Goal: Find specific page/section: Find specific page/section

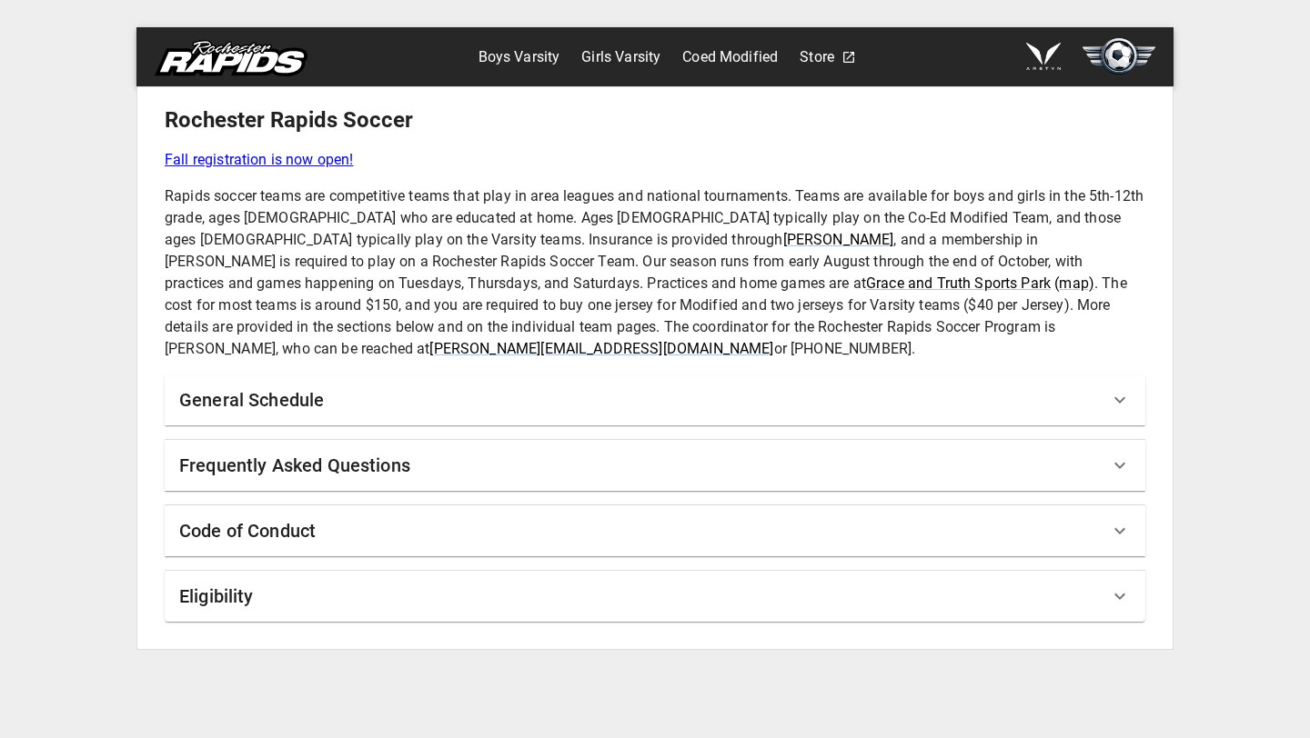
click at [315, 386] on h6 "General Schedule" at bounding box center [251, 400] width 145 height 29
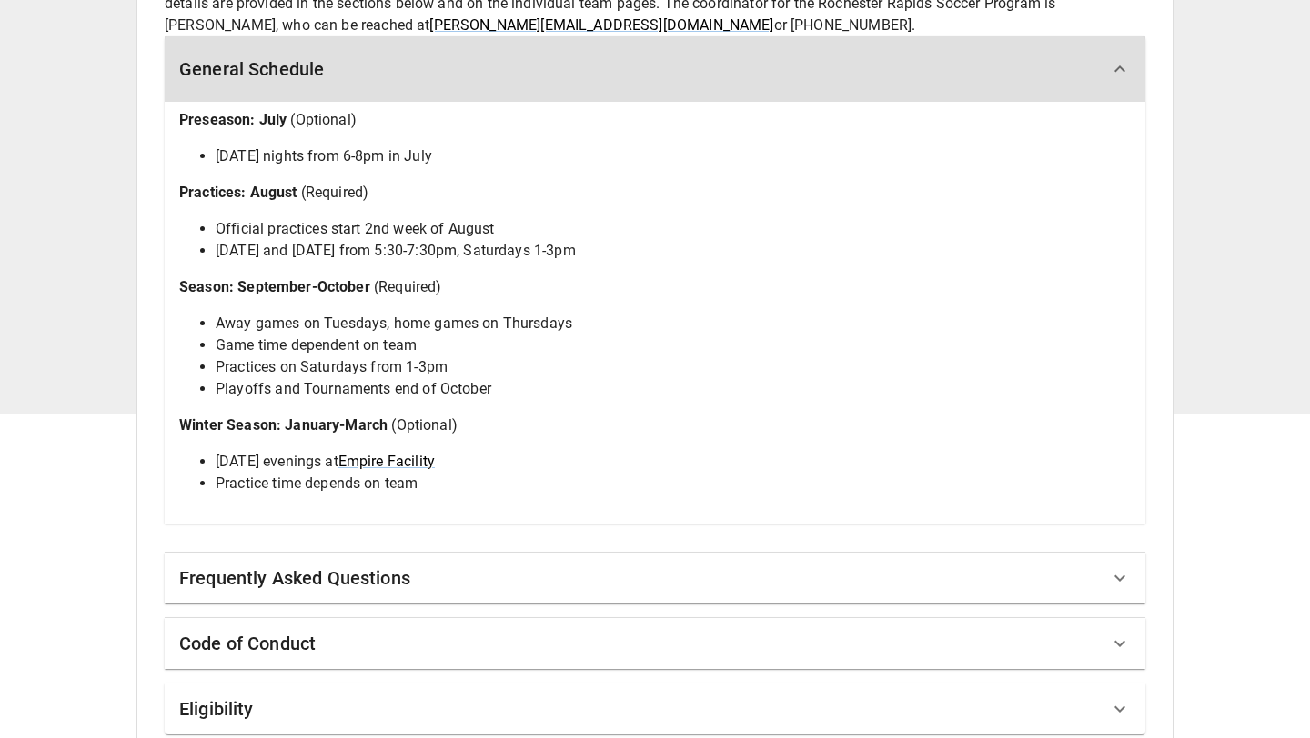
scroll to position [326, 0]
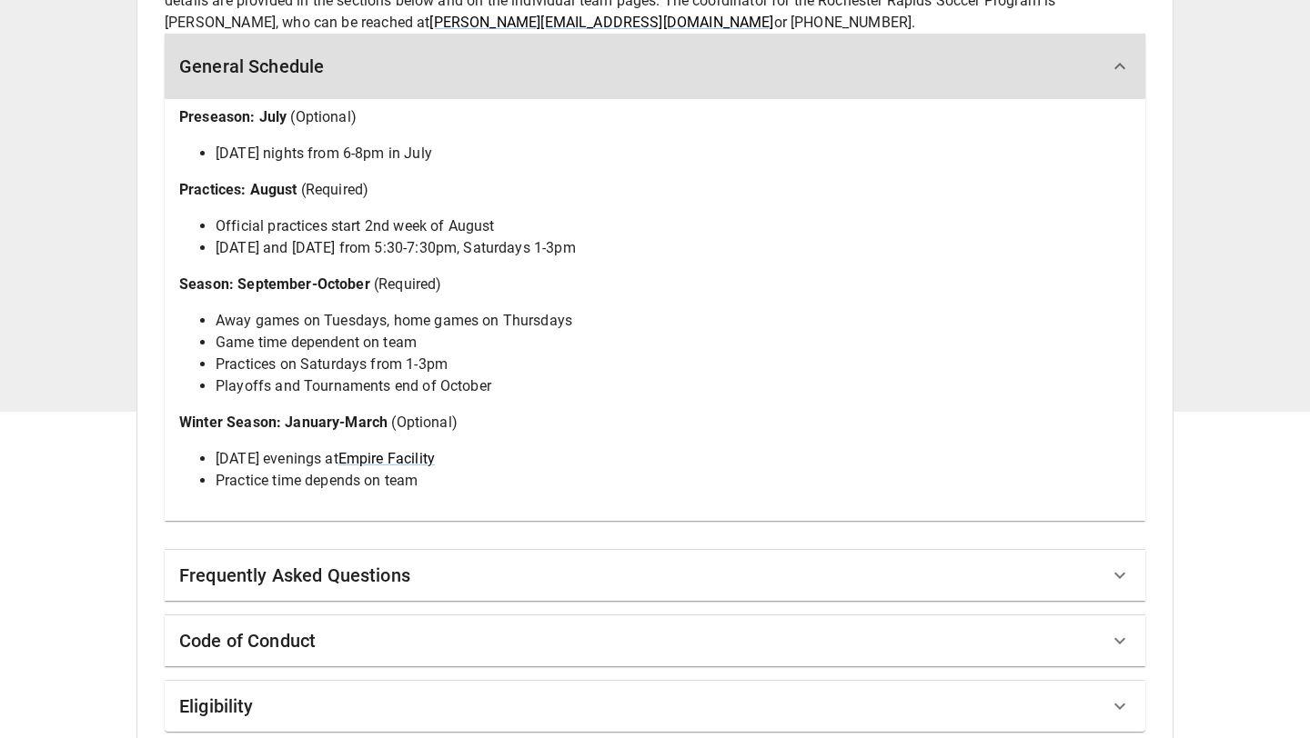
click at [900, 692] on div "Eligibility" at bounding box center [643, 706] width 929 height 29
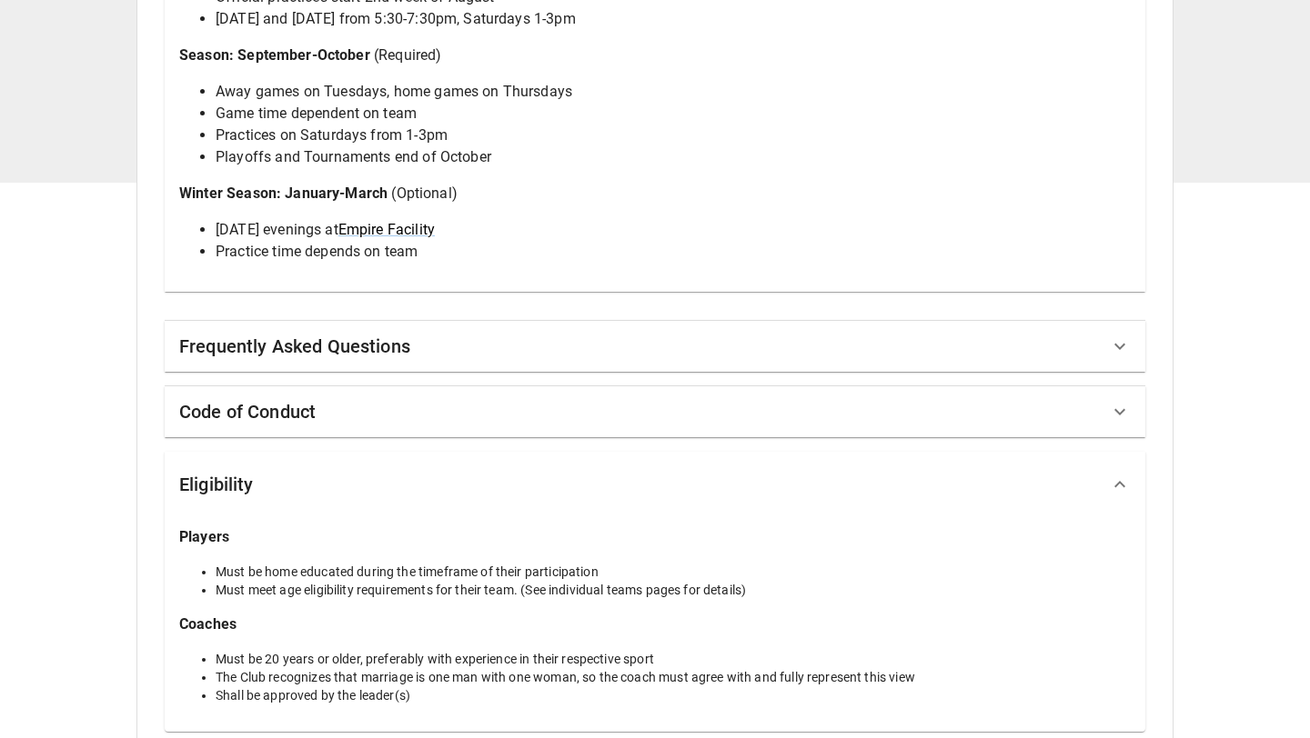
scroll to position [0, 0]
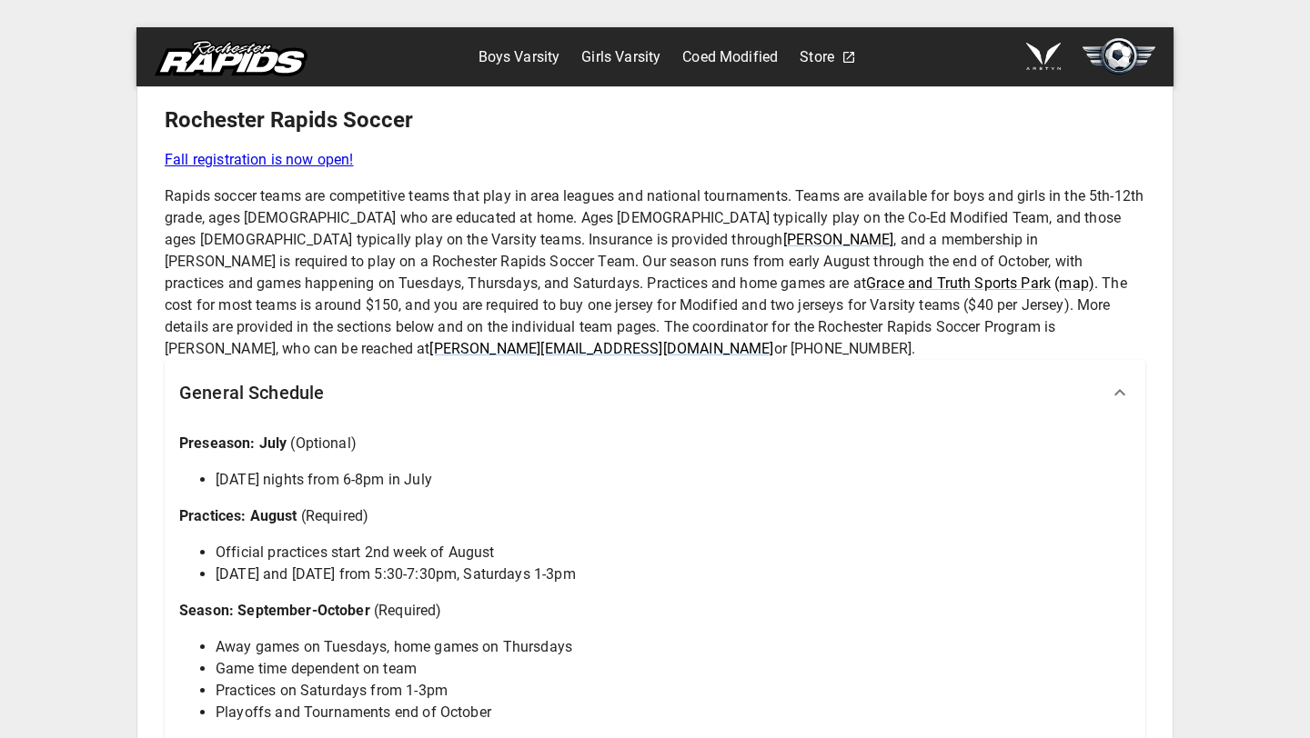
click at [622, 50] on link "Girls Varsity" at bounding box center [620, 57] width 79 height 29
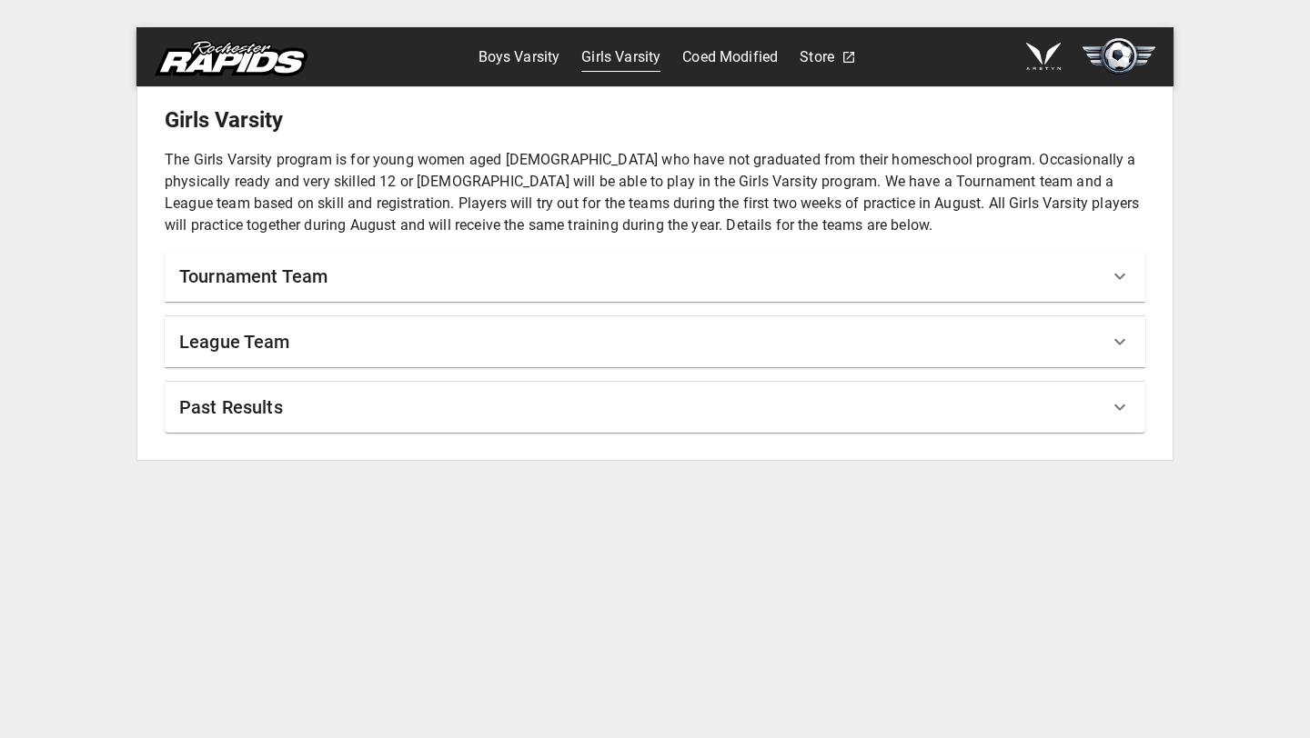
click at [672, 279] on div "Tournament Team" at bounding box center [643, 276] width 929 height 29
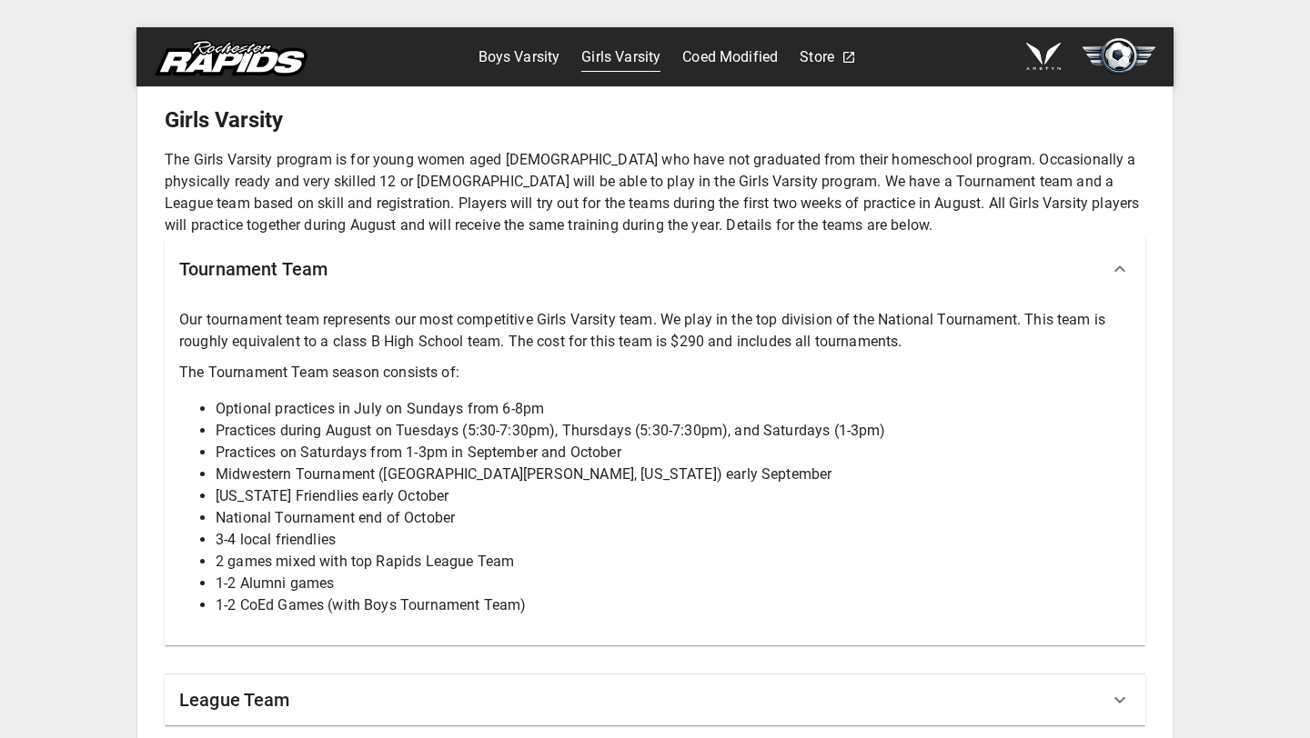
click at [740, 59] on link "Coed Modified" at bounding box center [729, 57] width 95 height 29
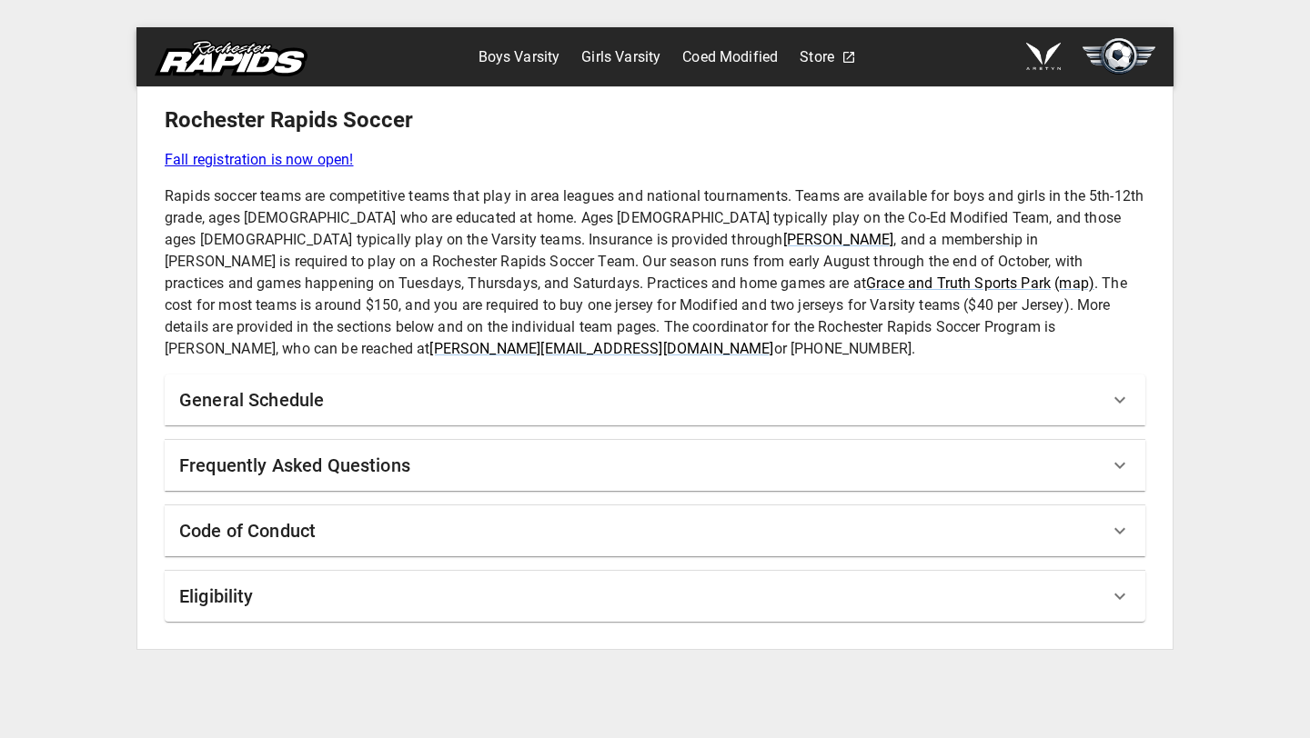
click at [289, 158] on link "Fall registration is now open!" at bounding box center [655, 160] width 980 height 22
